Goal: Information Seeking & Learning: Learn about a topic

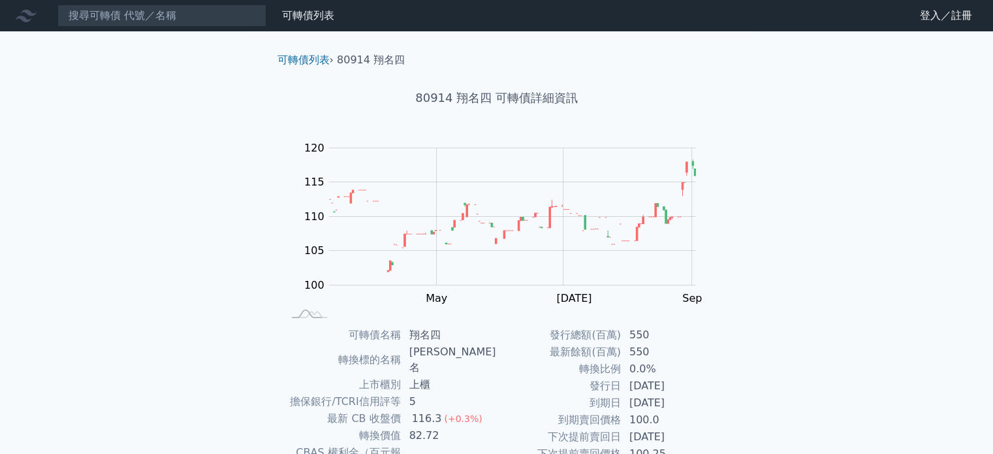
click at [20, 21] on icon at bounding box center [26, 15] width 21 height 21
click at [23, 17] on icon at bounding box center [26, 16] width 21 height 12
click at [312, 19] on link "可轉債列表" at bounding box center [308, 15] width 52 height 12
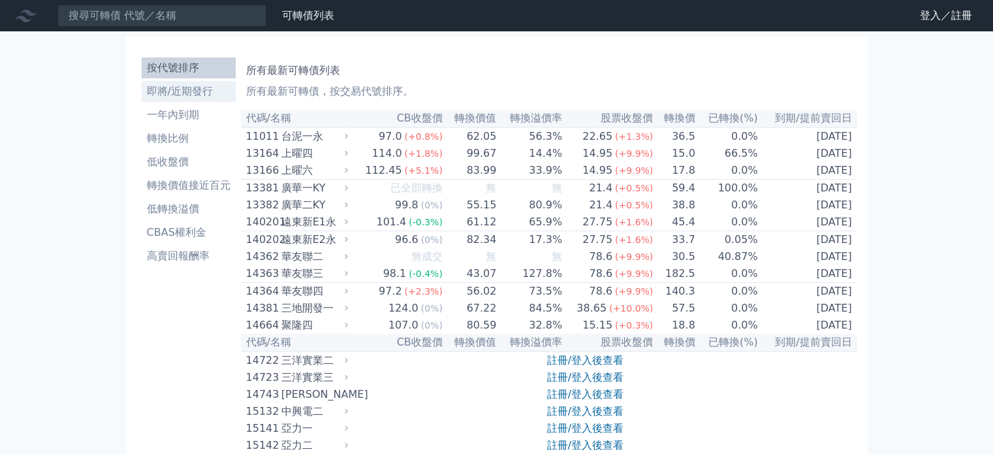
click at [181, 91] on li "即將/近期發行" at bounding box center [189, 92] width 94 height 16
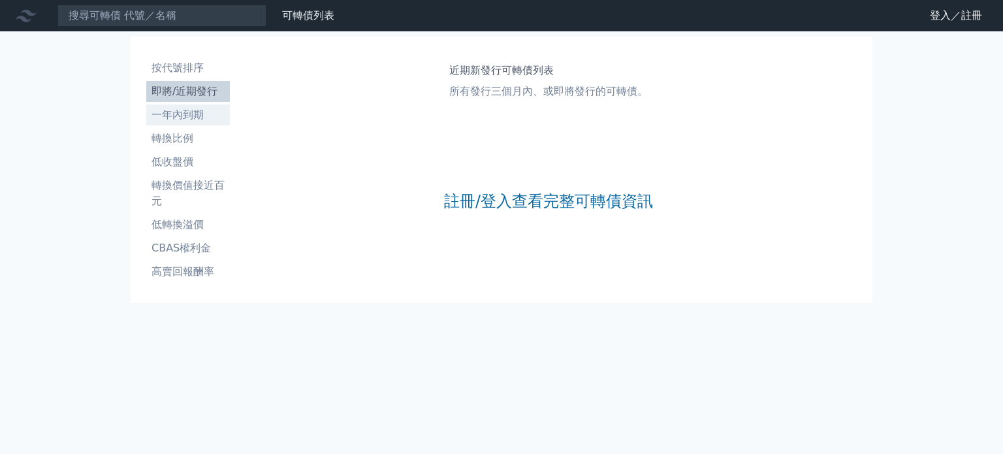
click at [205, 112] on li "一年內到期" at bounding box center [188, 115] width 84 height 16
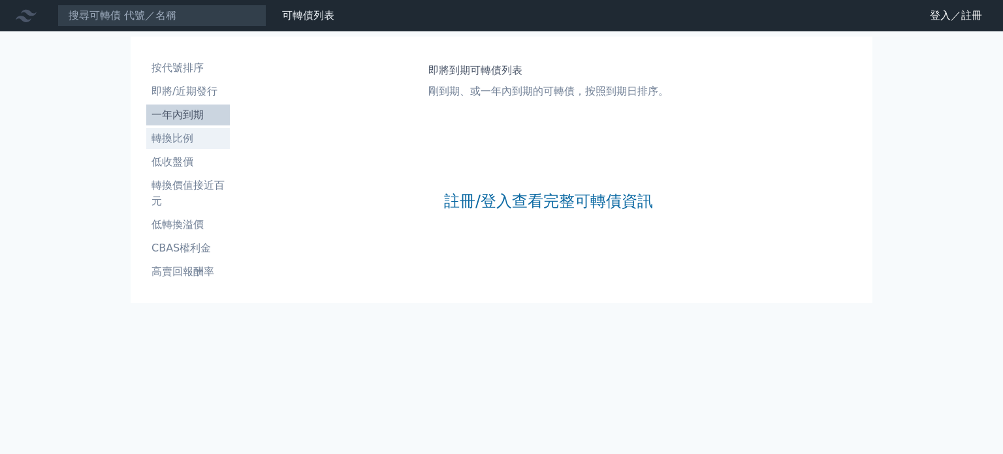
click at [202, 133] on li "轉換比例" at bounding box center [188, 139] width 84 height 16
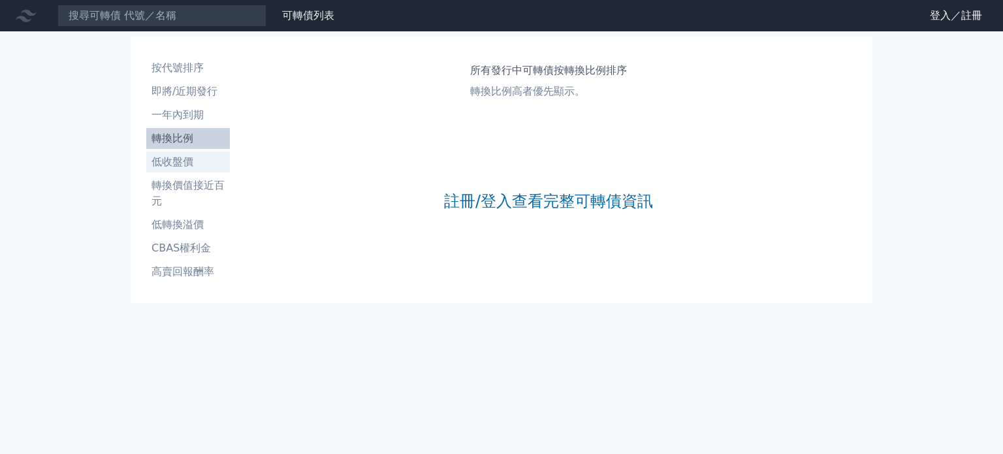
click at [200, 164] on li "低收盤價" at bounding box center [188, 162] width 84 height 16
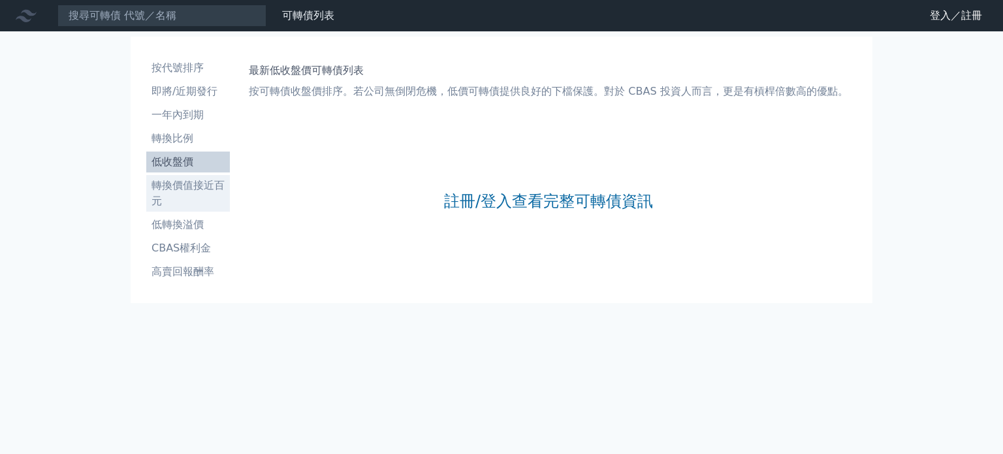
click at [193, 183] on li "轉換價值接近百元" at bounding box center [188, 193] width 84 height 31
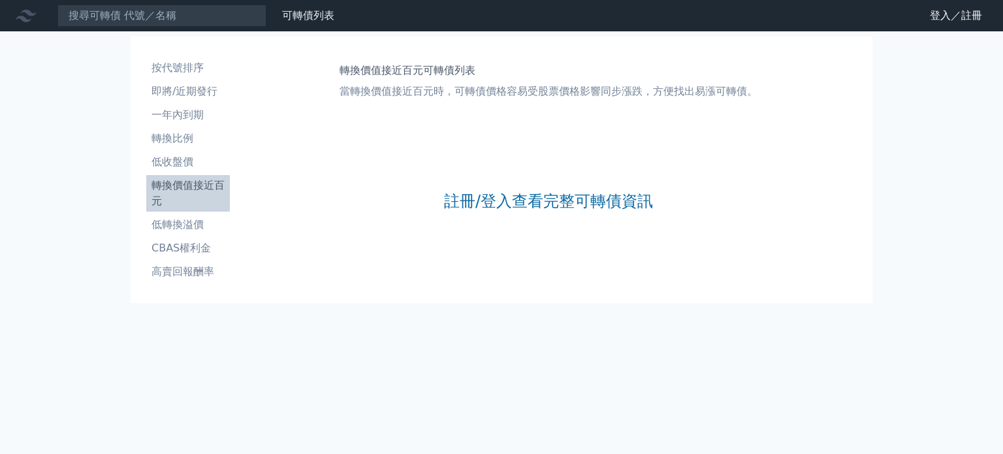
click at [182, 211] on link "轉換價值接近百元" at bounding box center [188, 193] width 84 height 37
click at [174, 226] on li "低轉換溢價" at bounding box center [188, 225] width 84 height 16
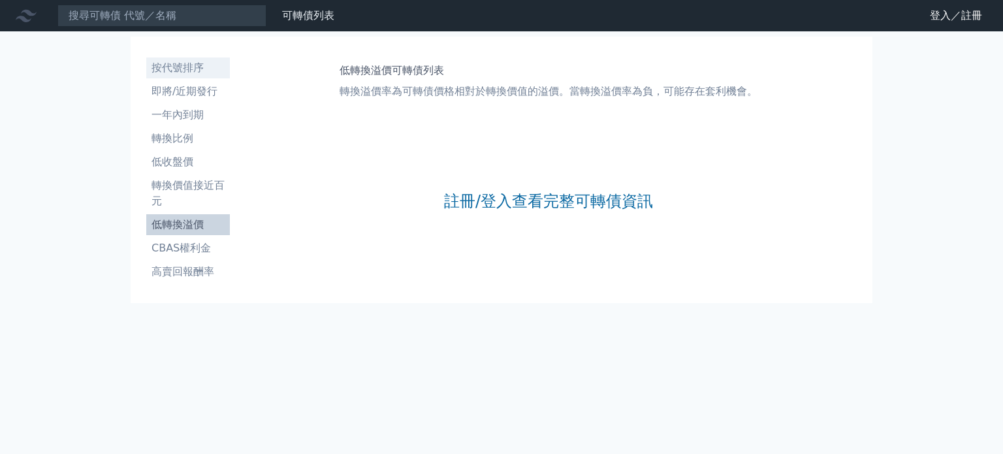
click at [192, 73] on li "按代號排序" at bounding box center [188, 68] width 84 height 16
